Goal: Use online tool/utility: Utilize a website feature to perform a specific function

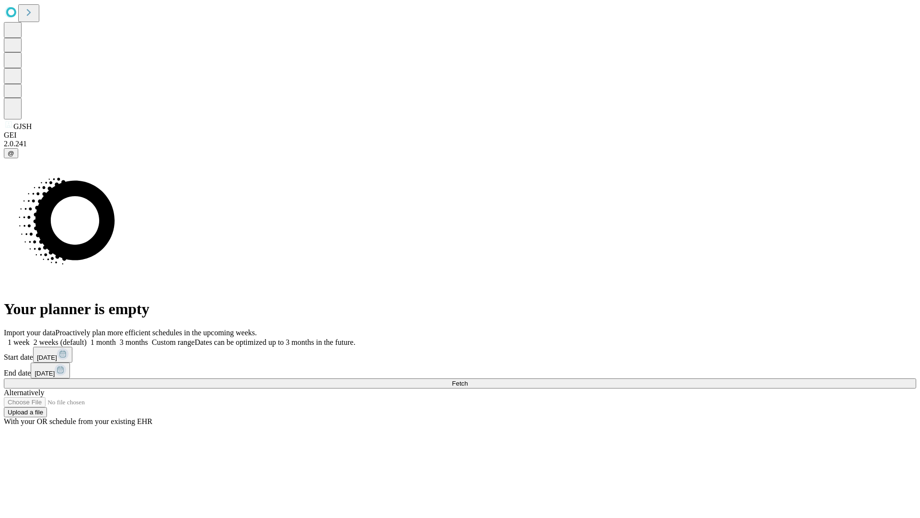
click at [468, 380] on span "Fetch" at bounding box center [460, 383] width 16 height 7
